Goal: Find specific page/section: Find specific page/section

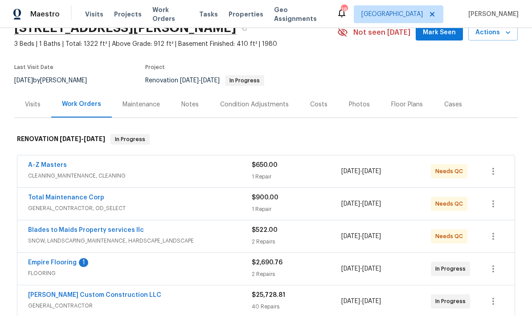
scroll to position [43, 0]
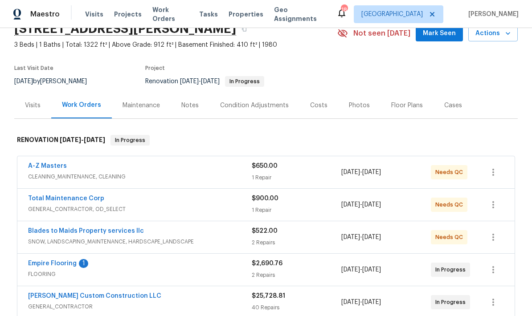
click at [391, 102] on div "Floor Plans" at bounding box center [407, 105] width 32 height 9
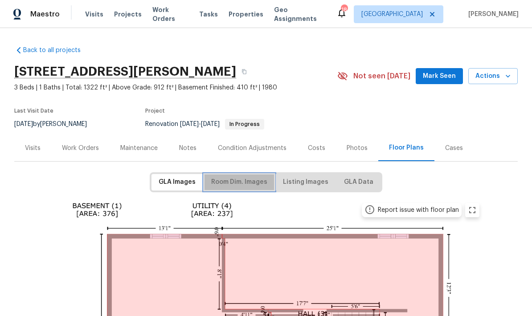
click at [234, 180] on span "Room Dim. Images" at bounding box center [239, 182] width 56 height 11
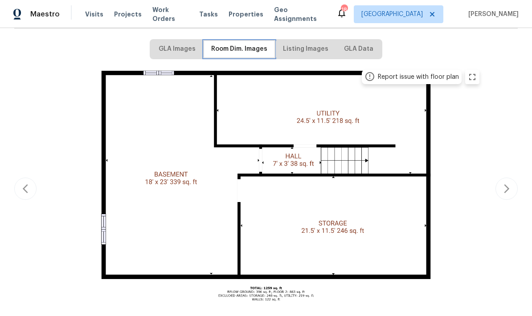
scroll to position [133, 0]
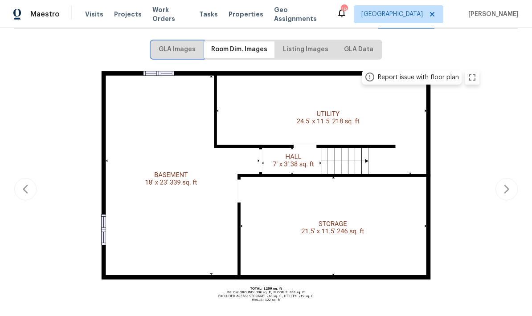
click at [178, 53] on span "GLA Images" at bounding box center [177, 49] width 37 height 11
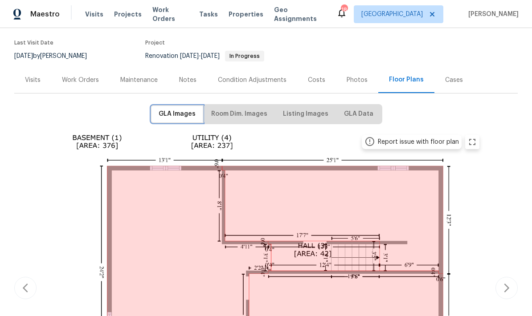
scroll to position [59, 0]
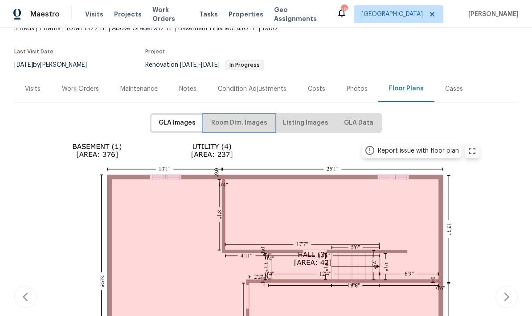
click at [237, 123] on span "Room Dim. Images" at bounding box center [239, 123] width 56 height 11
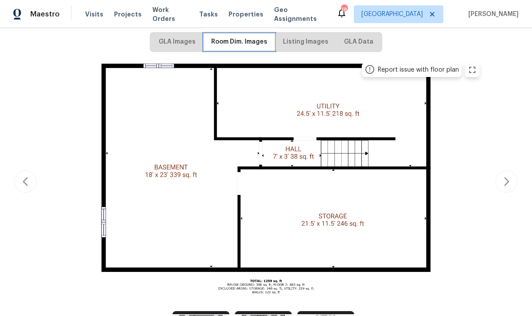
scroll to position [140, 0]
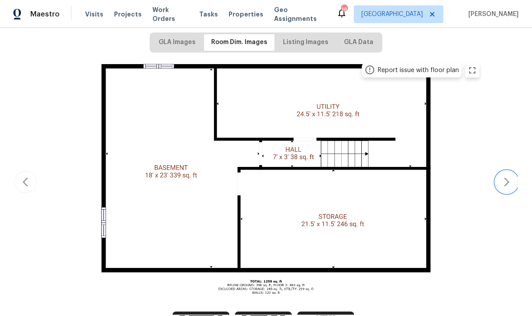
click at [502, 185] on icon "button" at bounding box center [506, 182] width 11 height 11
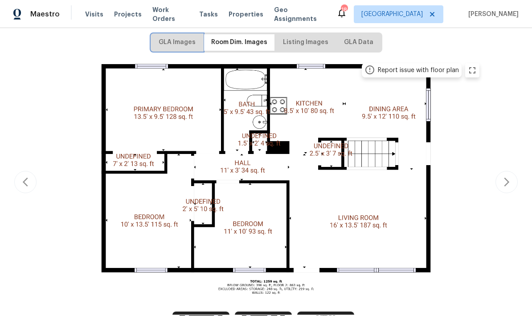
click at [180, 43] on span "GLA Images" at bounding box center [177, 42] width 37 height 11
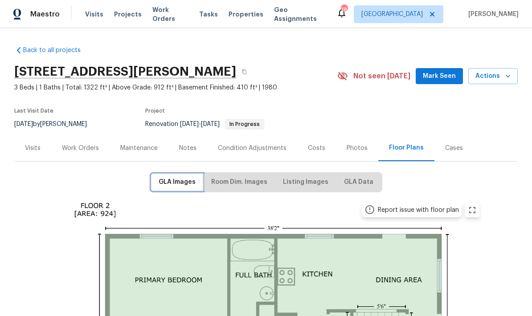
scroll to position [0, 0]
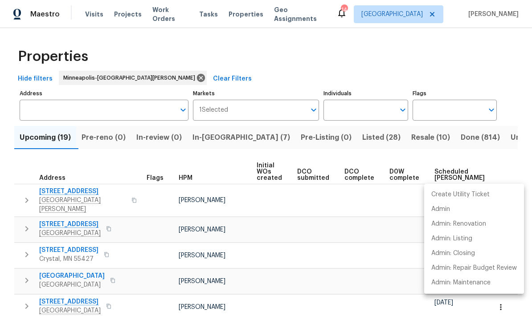
scroll to position [0, 74]
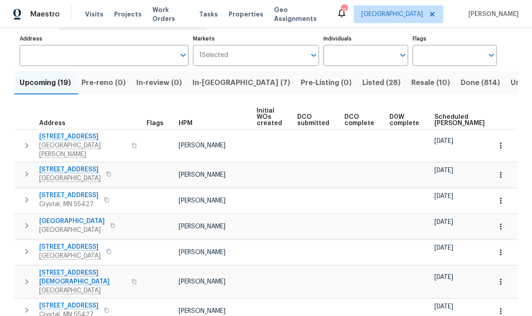
scroll to position [37, 0]
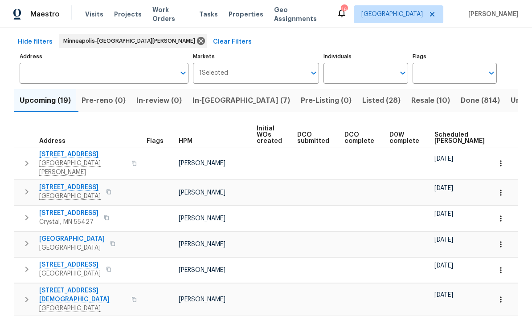
click at [216, 98] on span "In-[GEOGRAPHIC_DATA] (7)" at bounding box center [242, 100] width 98 height 12
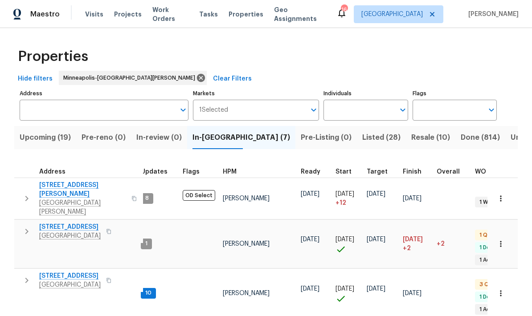
scroll to position [0, 0]
click at [37, 113] on input "Address" at bounding box center [98, 110] width 156 height 21
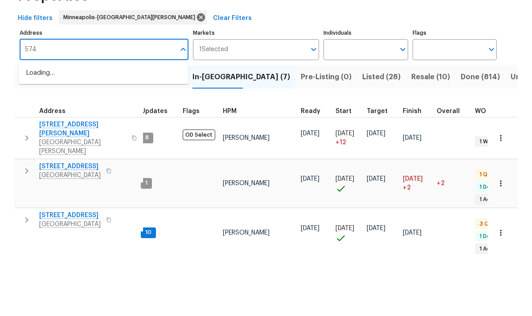
type input "5749"
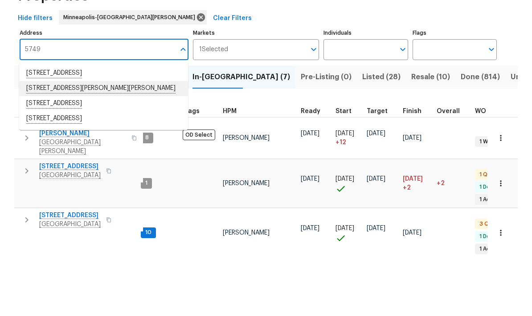
click at [56, 142] on li "5749 Stone Crystal Dr Fuquay Varina NC 27526" at bounding box center [103, 149] width 169 height 15
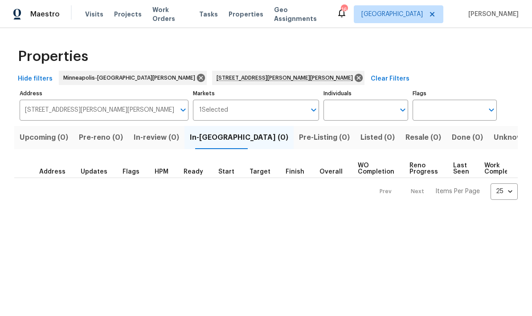
click at [144, 110] on input "5749 Stone Crystal Dr Fuquay Varina NC 27526" at bounding box center [98, 110] width 156 height 21
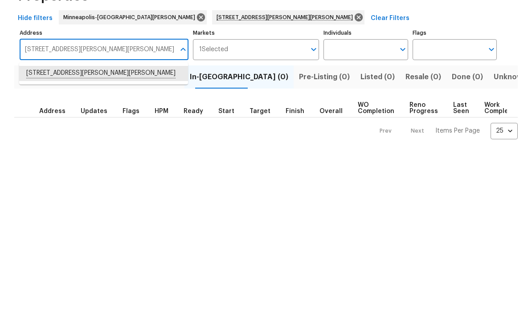
click at [170, 100] on input "5749 Stone Crystal Dr Fuquay Varina NC 27526" at bounding box center [98, 110] width 156 height 21
click at [173, 100] on input "5749 Stone Crystal Dr Fuquay Varina NC 27526" at bounding box center [98, 110] width 156 height 21
click at [172, 100] on input "5749 Stone Crystal Dr Fuquay Varina NC 27526" at bounding box center [98, 110] width 156 height 21
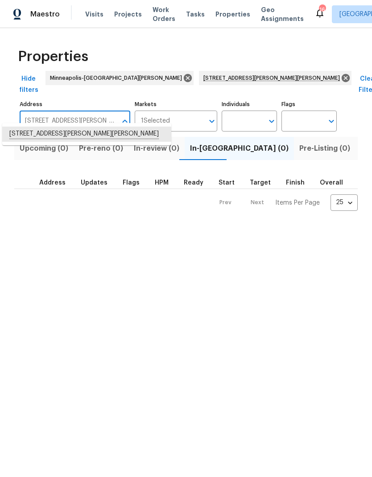
click at [94, 111] on input "5749 Stone Crystal Dr Fuquay Varina NC 27526" at bounding box center [68, 121] width 97 height 21
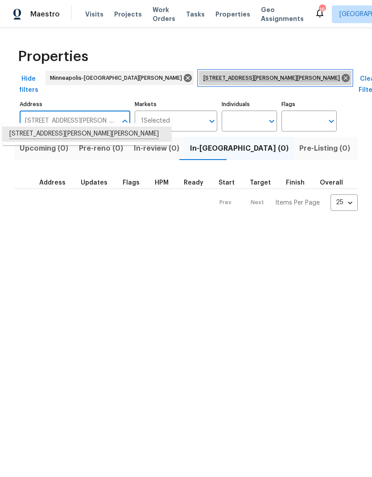
click at [341, 74] on icon at bounding box center [345, 78] width 8 height 8
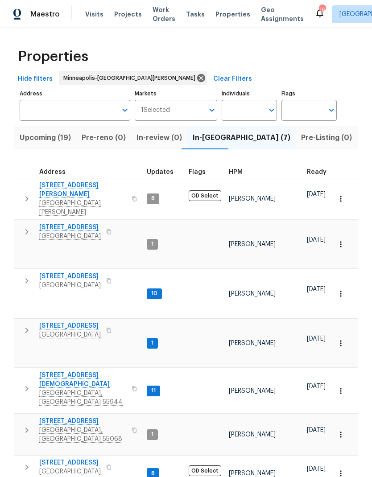
click at [36, 111] on input "Address" at bounding box center [68, 110] width 97 height 21
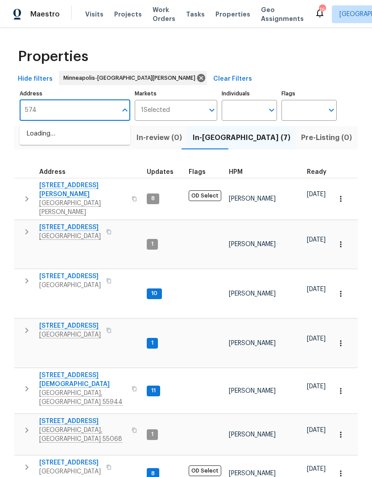
type input "5749"
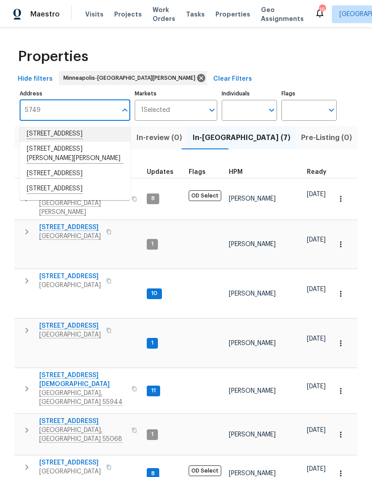
click at [36, 131] on li "5749 27th Ave S Minneapolis MN 55417" at bounding box center [75, 134] width 111 height 15
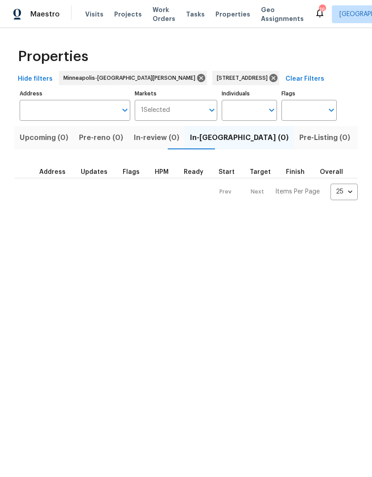
type input "5749 27th Ave S Minneapolis MN 55417"
click at [361, 139] on span "Listed (1)" at bounding box center [377, 137] width 32 height 12
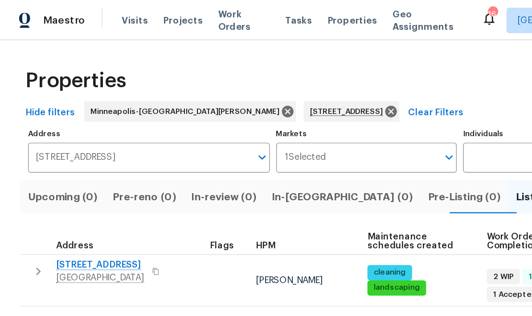
scroll to position [7, 0]
click at [51, 181] on span "5749 27th Ave S" at bounding box center [70, 185] width 62 height 9
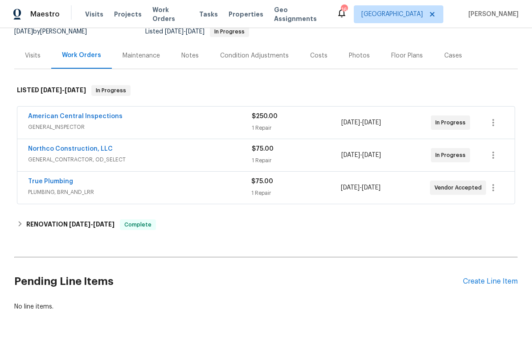
scroll to position [92, 0]
click at [50, 151] on link "Northco Construction, LLC" at bounding box center [70, 149] width 85 height 6
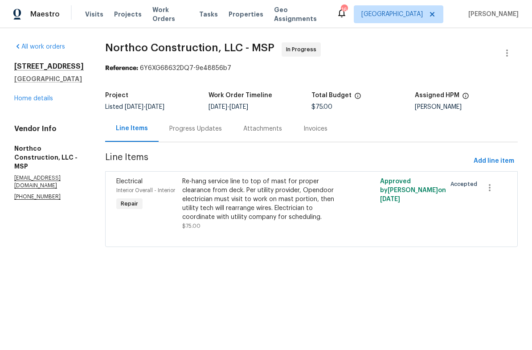
click at [20, 102] on link "Home details" at bounding box center [33, 98] width 39 height 6
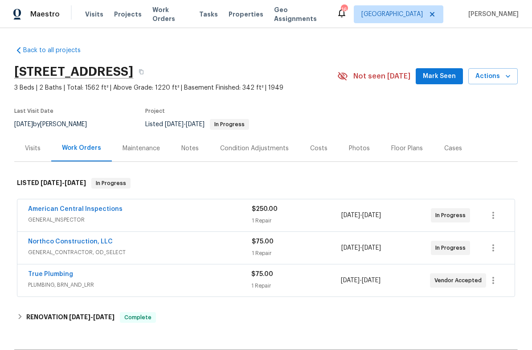
click at [183, 149] on div "Notes" at bounding box center [189, 148] width 17 height 9
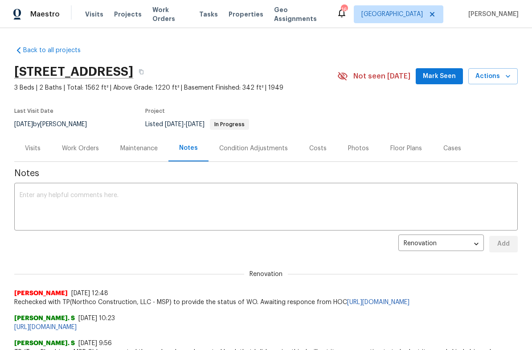
click at [80, 152] on div "Work Orders" at bounding box center [80, 148] width 37 height 9
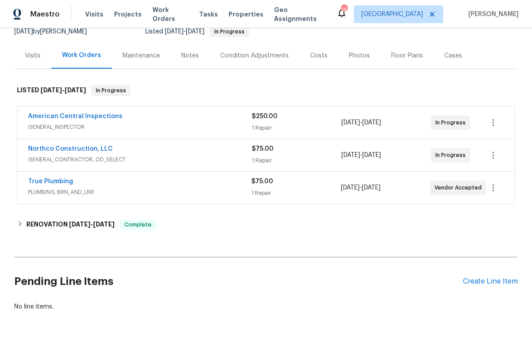
scroll to position [92, 0]
